Goal: Information Seeking & Learning: Learn about a topic

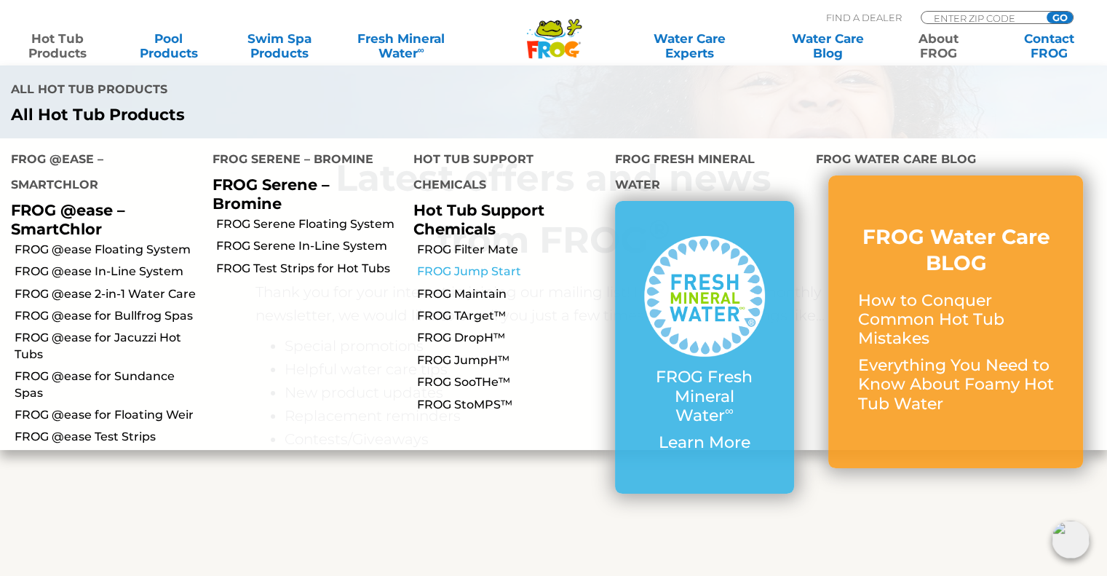
click at [476, 264] on link "FROG Jump Start" at bounding box center [510, 272] width 187 height 16
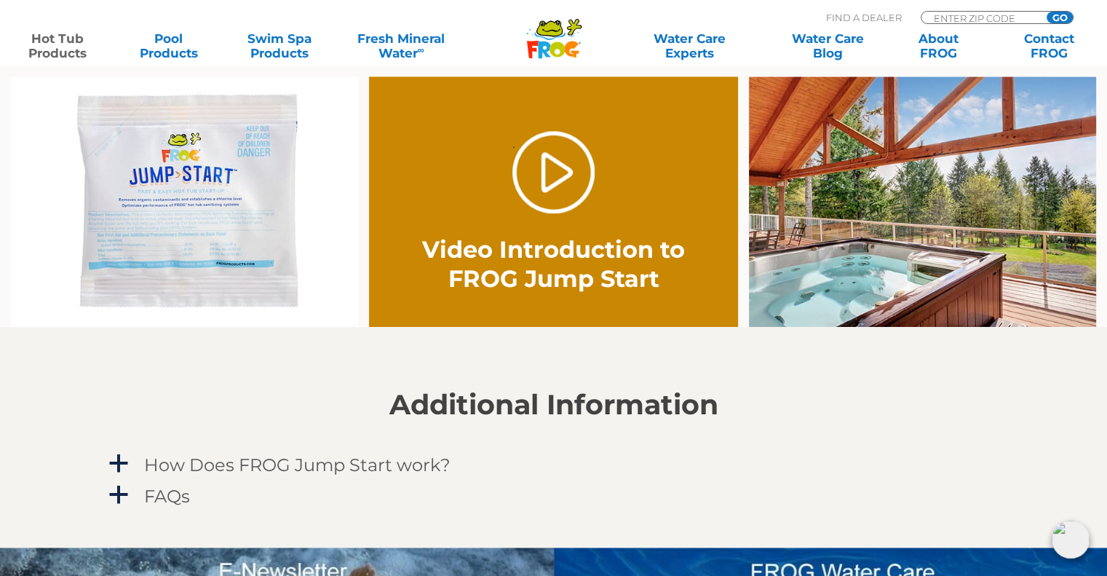
scroll to position [947, 0]
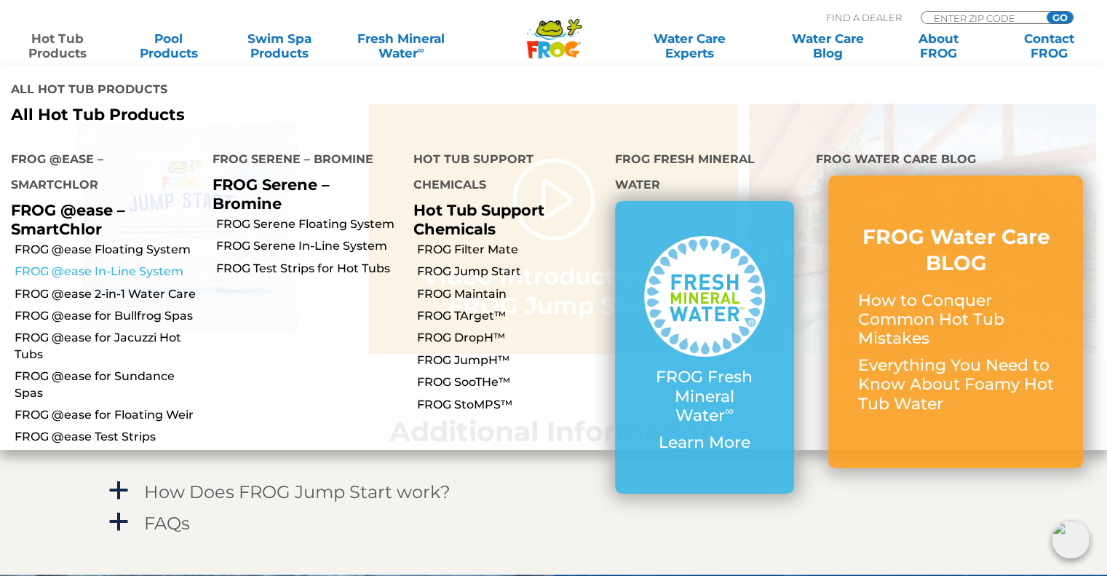
click at [140, 264] on link "FROG @ease In-Line System" at bounding box center [108, 272] width 187 height 16
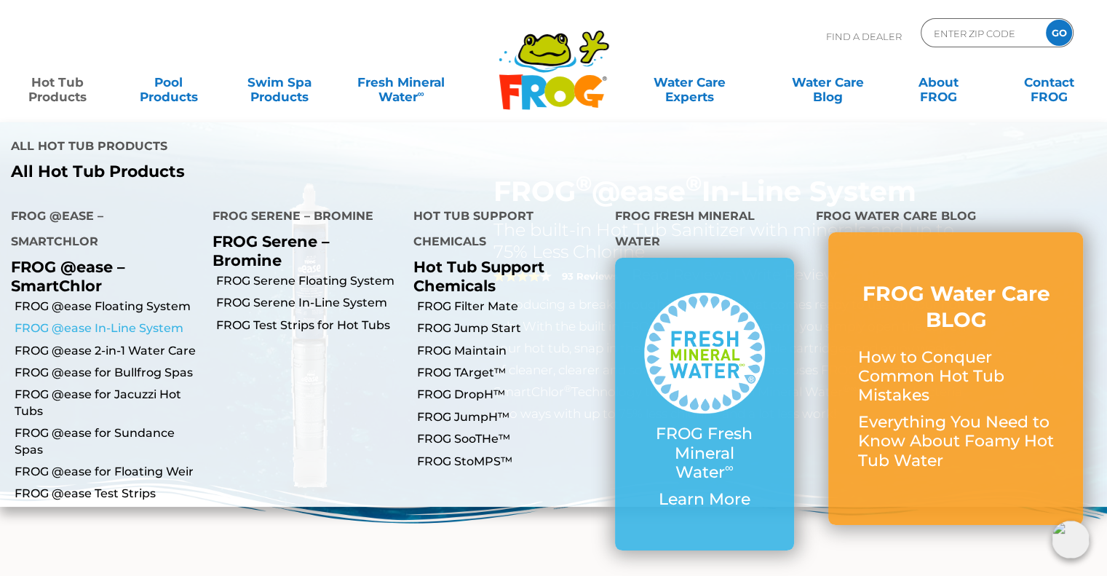
click at [85, 320] on link "FROG @ease In-Line System" at bounding box center [108, 328] width 187 height 16
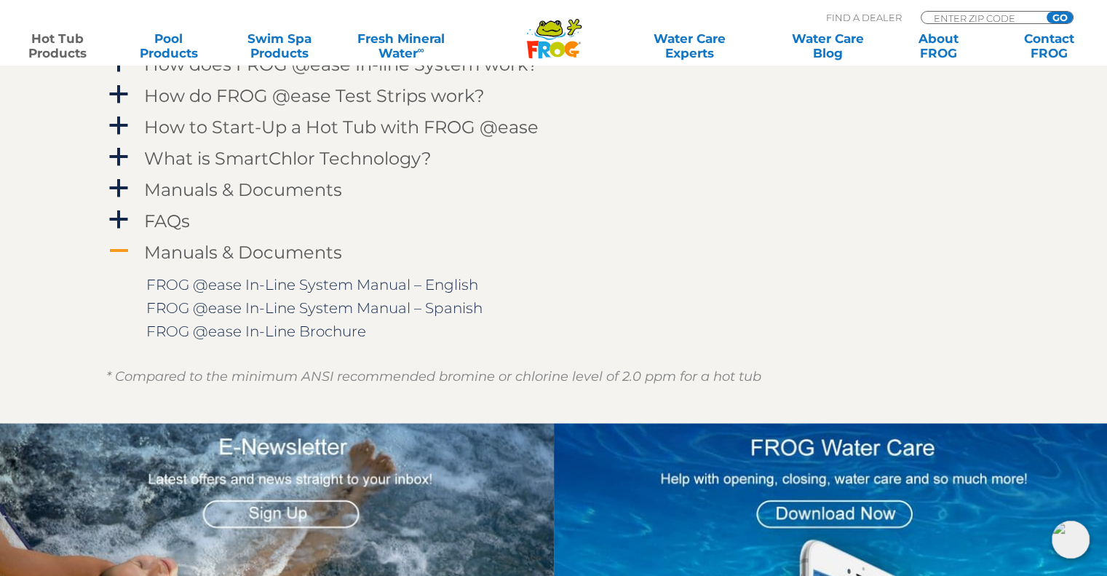
scroll to position [1602, 0]
